Goal: Transaction & Acquisition: Purchase product/service

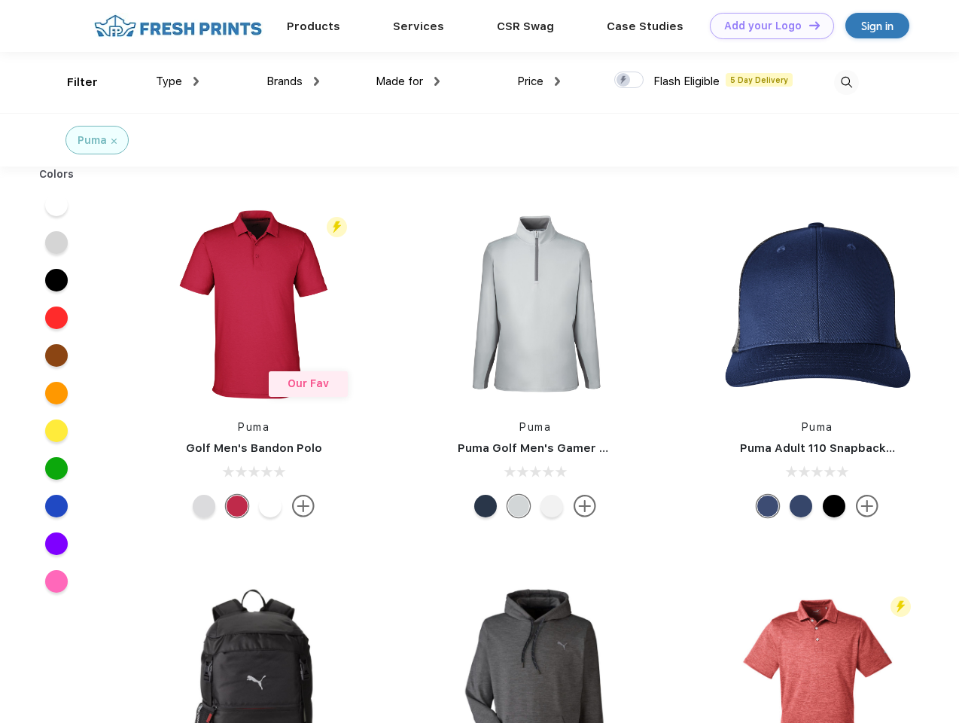
click at [767, 26] on link "Add your Logo Design Tool" at bounding box center [772, 26] width 124 height 26
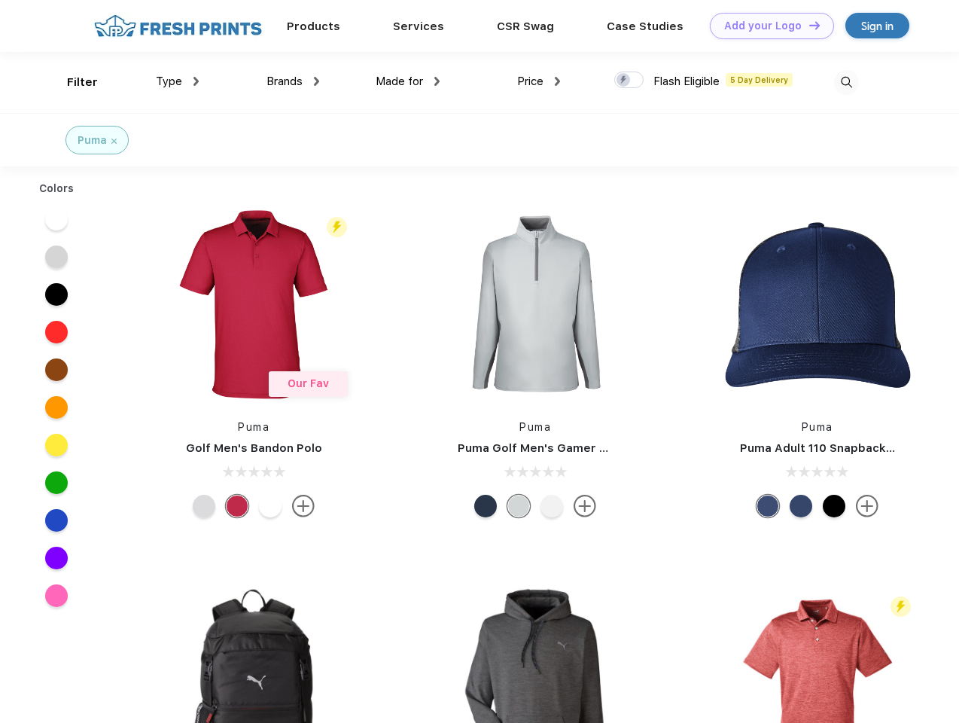
click at [0, 0] on div "Design Tool" at bounding box center [0, 0] width 0 height 0
click at [808, 25] on link "Add your Logo Design Tool" at bounding box center [772, 26] width 124 height 26
click at [72, 82] on div "Filter" at bounding box center [82, 82] width 31 height 17
click at [178, 81] on span "Type" at bounding box center [169, 82] width 26 height 14
click at [293, 81] on span "Brands" at bounding box center [285, 82] width 36 height 14
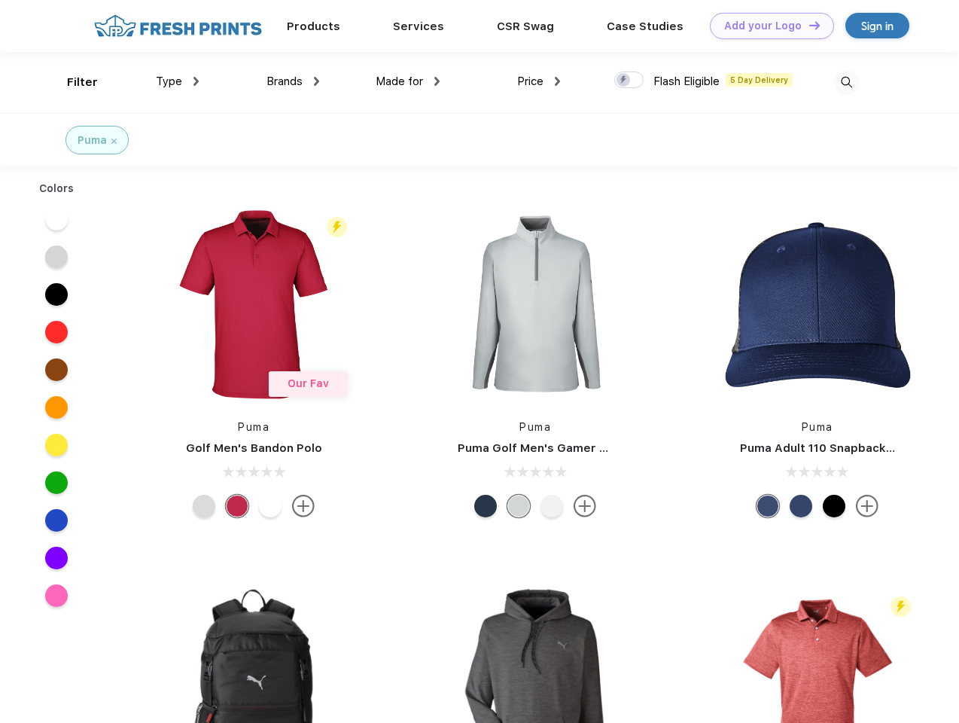
click at [408, 81] on span "Made for" at bounding box center [399, 82] width 47 height 14
click at [539, 81] on span "Price" at bounding box center [530, 82] width 26 height 14
click at [630, 81] on div at bounding box center [628, 80] width 29 height 17
click at [624, 81] on input "checkbox" at bounding box center [619, 76] width 10 height 10
click at [846, 82] on img at bounding box center [846, 82] width 25 height 25
